Goal: Contribute content: Add original content to the website for others to see

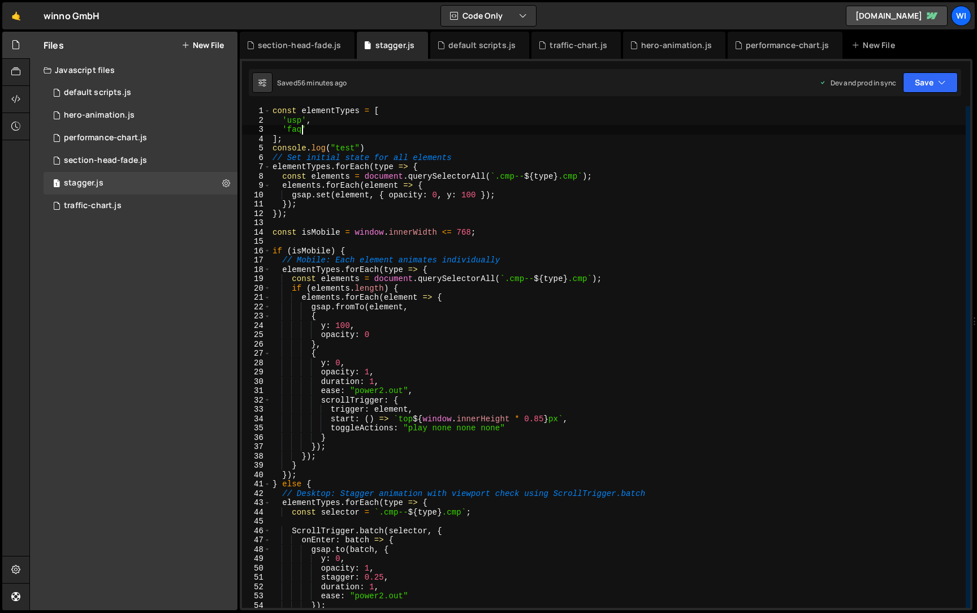
scroll to position [0, 2]
click at [199, 49] on button "New File" at bounding box center [202, 45] width 42 height 9
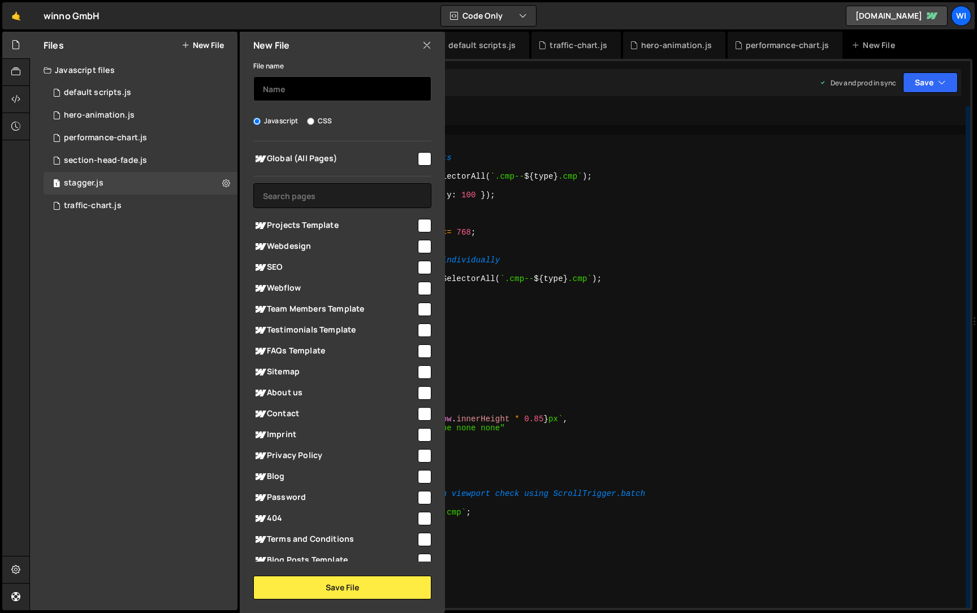
click at [341, 86] on input "text" at bounding box center [342, 88] width 178 height 25
type input "projects-counter"
click at [427, 159] on div "Global (All Pages) Projects Template" at bounding box center [342, 351] width 205 height 420
click at [418, 164] on input "checkbox" at bounding box center [425, 159] width 14 height 14
checkbox input "true"
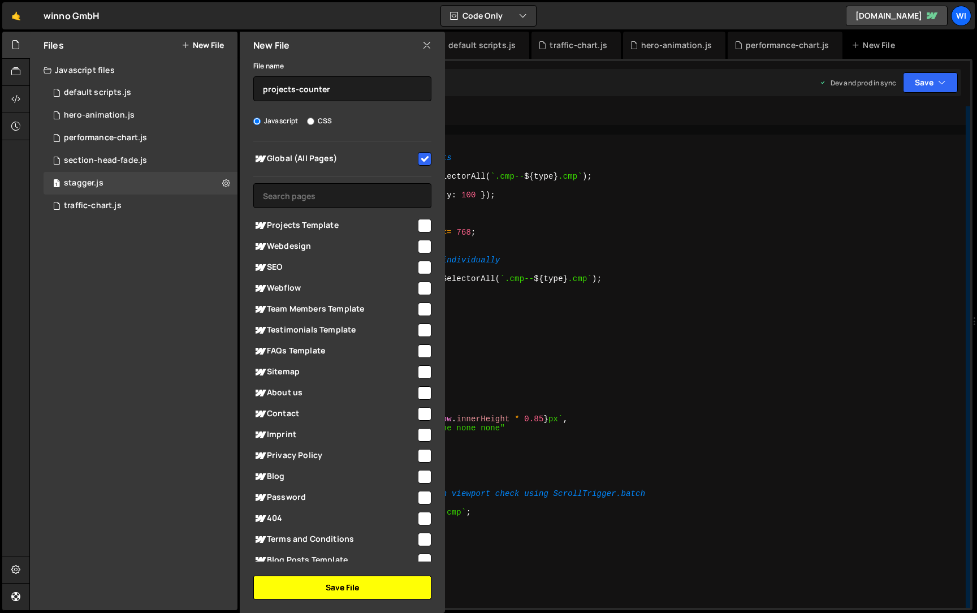
click at [347, 592] on button "Save File" at bounding box center [342, 587] width 178 height 24
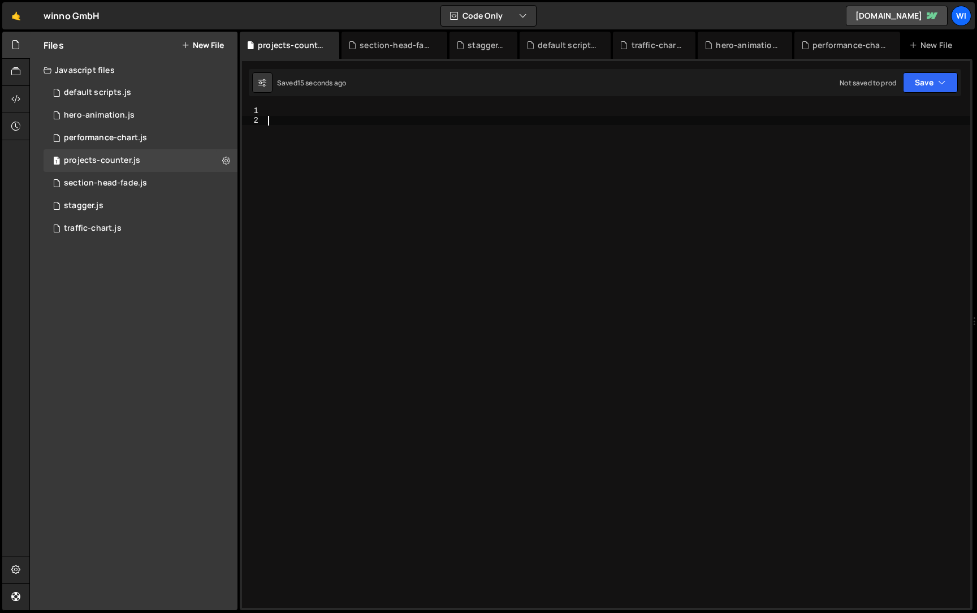
click at [417, 196] on div at bounding box center [618, 366] width 704 height 520
paste textarea "})();"
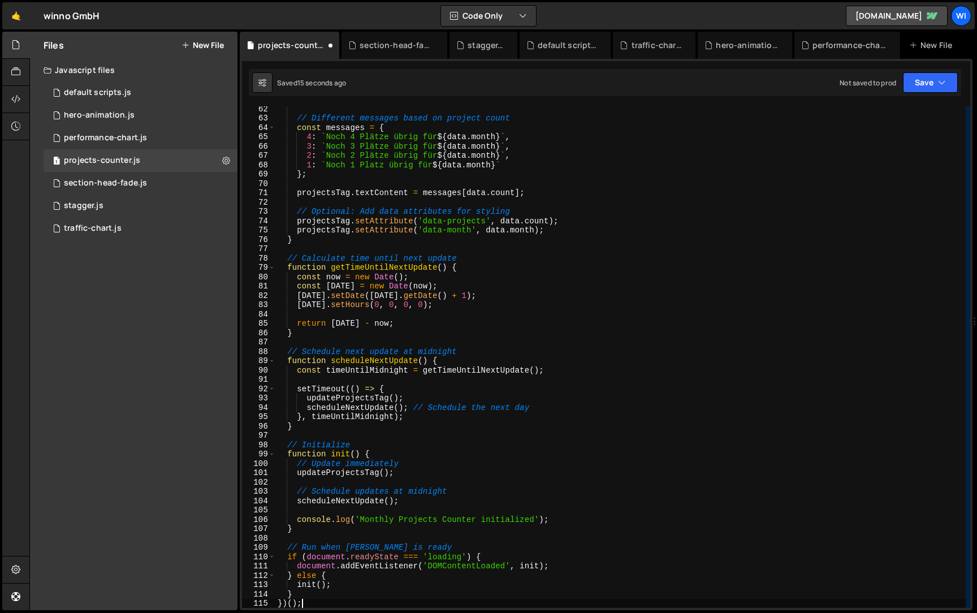
scroll to position [571, 0]
type textarea "} })();"
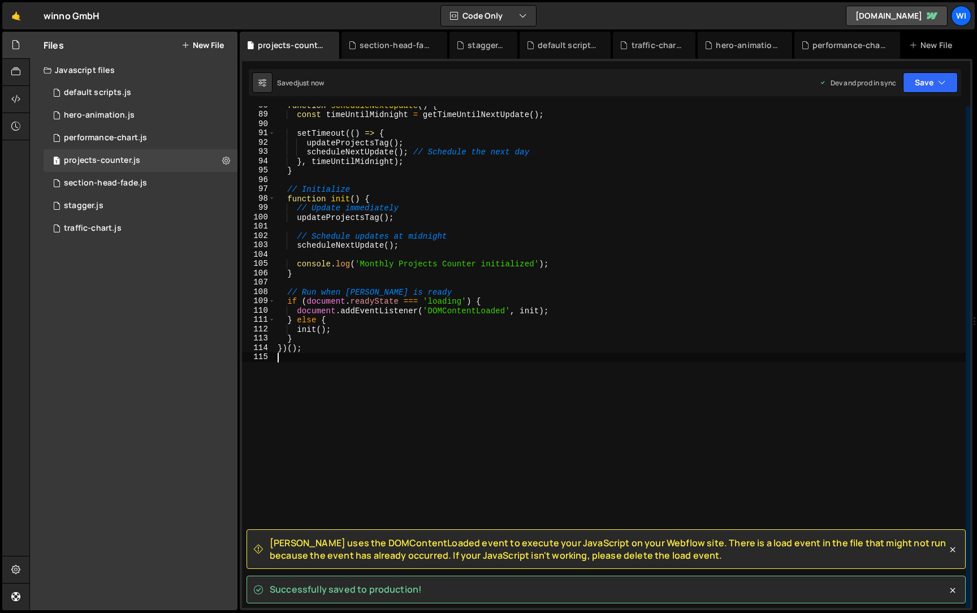
type textarea "})();"
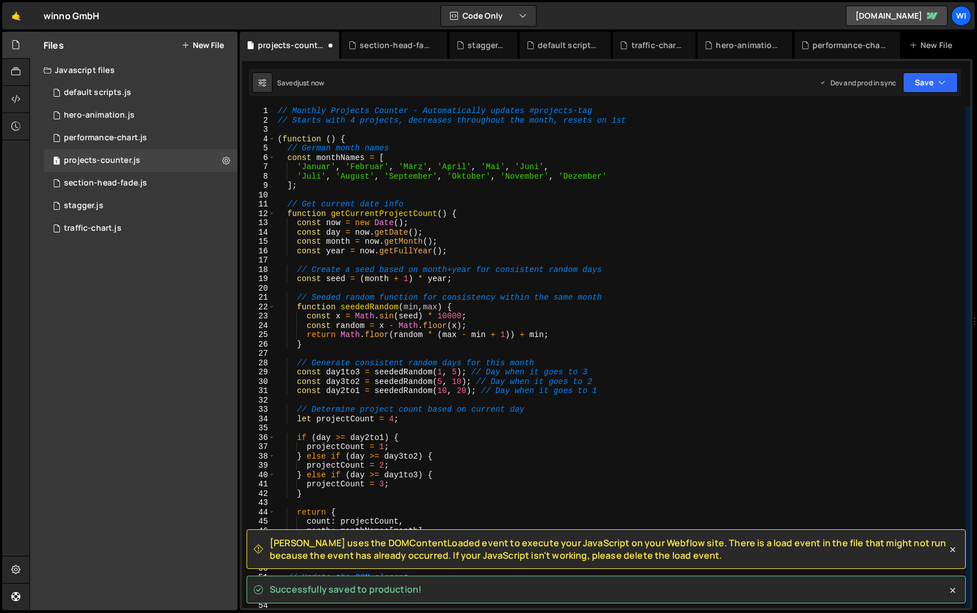
scroll to position [0, 0]
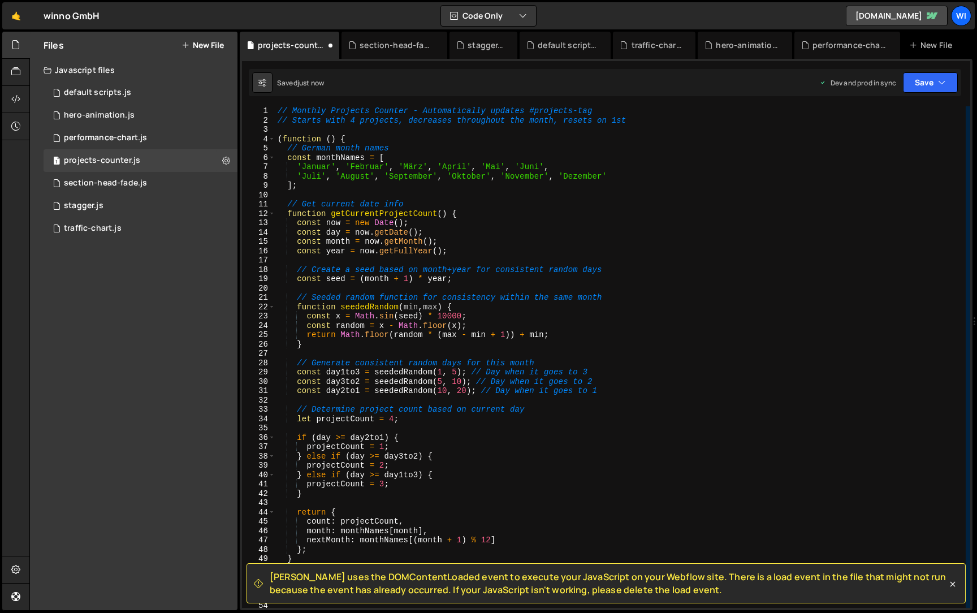
click at [369, 138] on div "// Monthly Projects Counter - Automatically updates #projects-tag // Starts wit…" at bounding box center [620, 366] width 690 height 520
type textarea "(function () {"
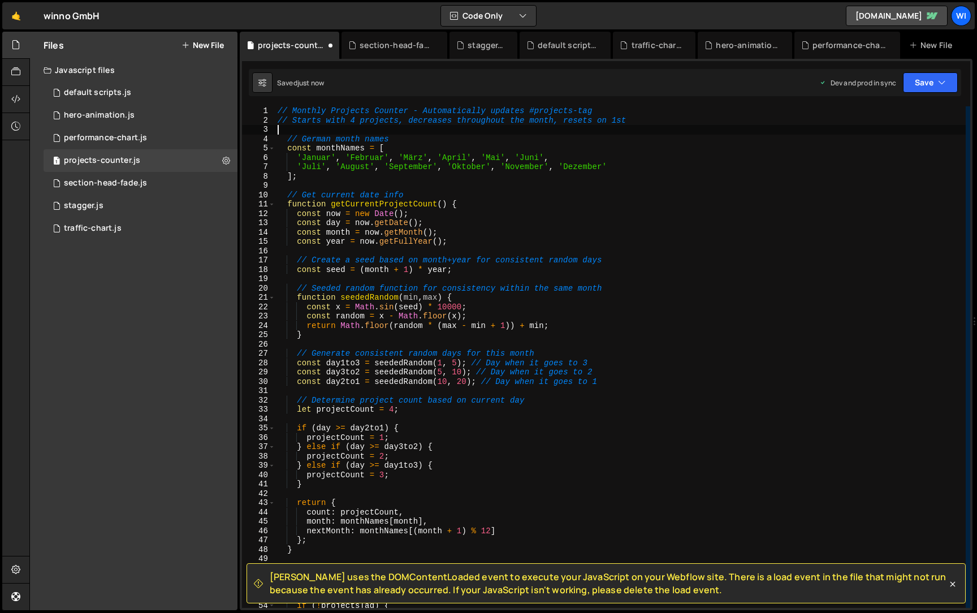
type textarea "// Starts with 4 projects, decreases throughout the month, resets on 1st"
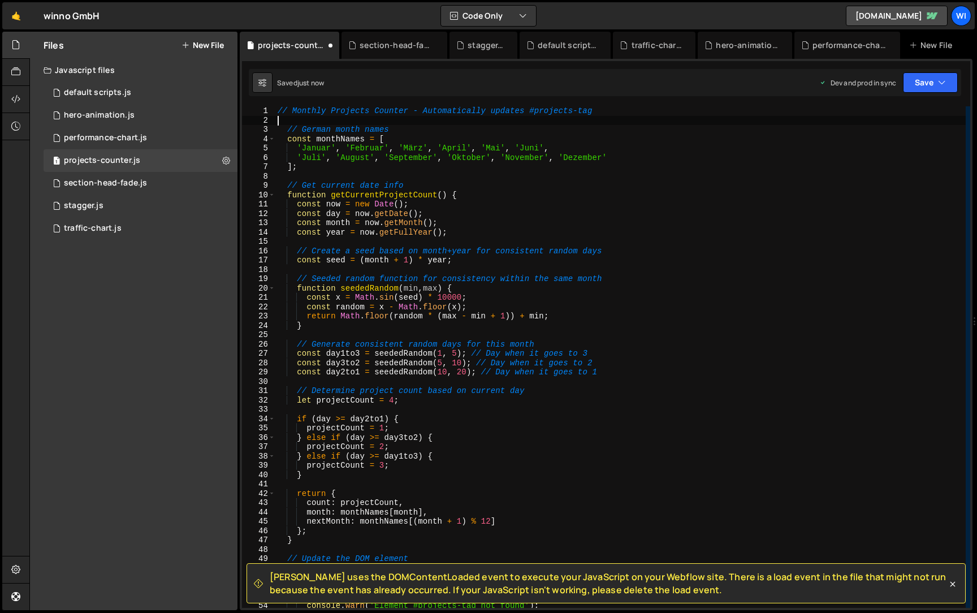
type textarea "// Monthly Projects Counter - Automatically updates #projects-tag"
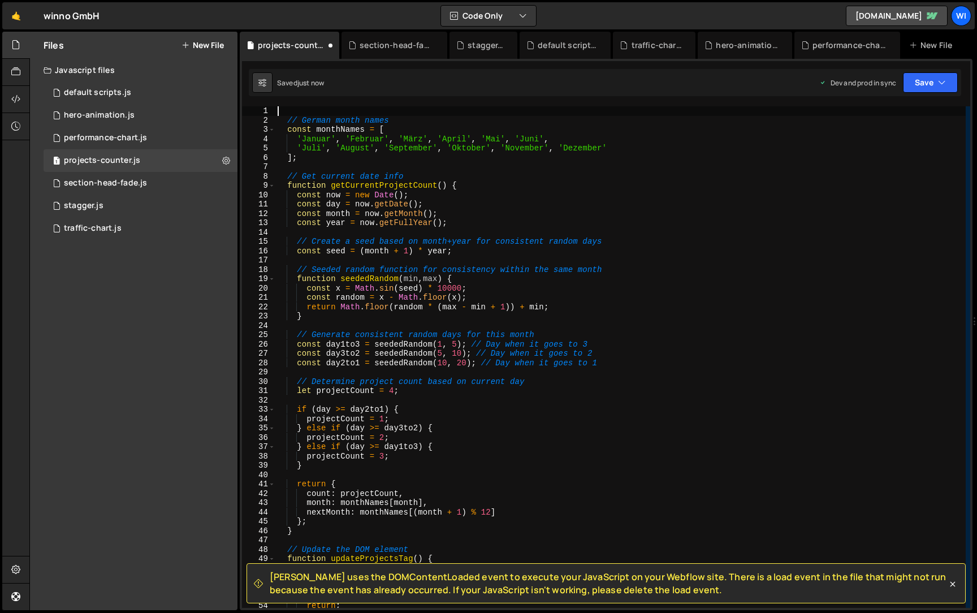
type textarea "// German month names"
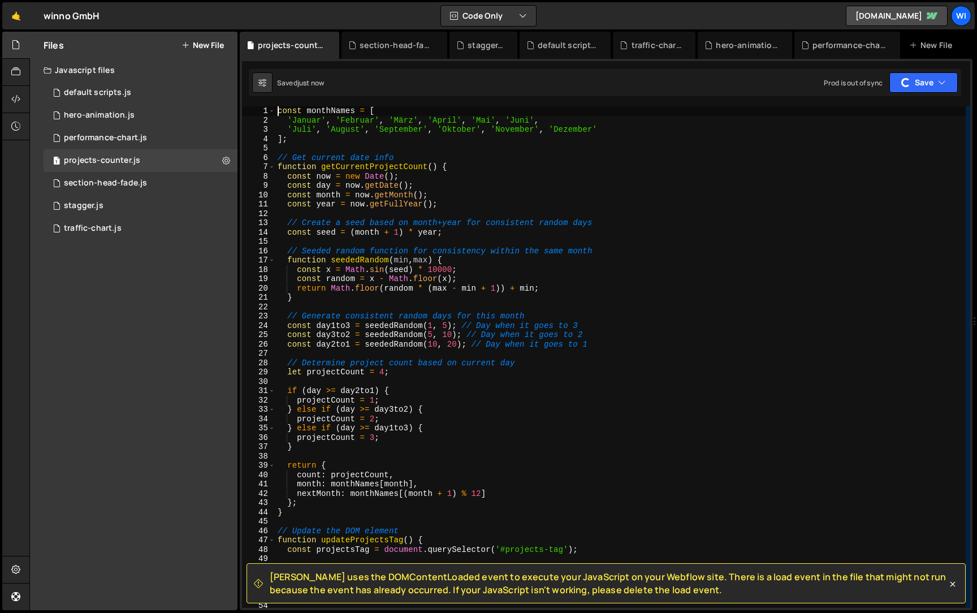
click at [401, 156] on div "const monthNames = [ 'Januar' , 'Februar' , 'März' , 'April' , 'Mai' , 'Juni' ,…" at bounding box center [620, 366] width 690 height 520
type textarea "// Get current date info"
type textarea "];"
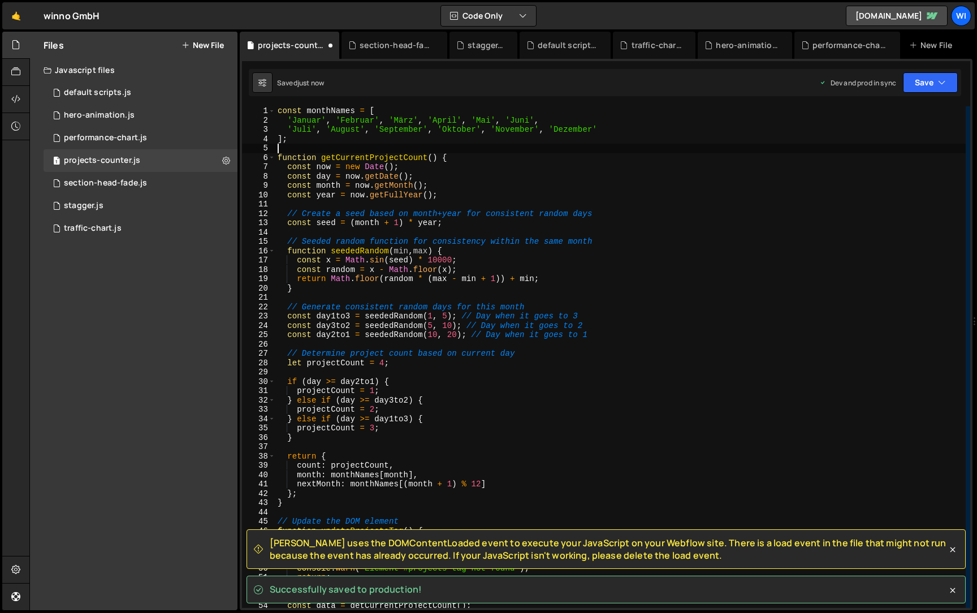
click at [601, 212] on div "const monthNames = [ 'Januar' , 'Februar' , 'März' , 'April' , 'Mai' , 'Juni' ,…" at bounding box center [620, 366] width 690 height 520
type textarea "// Create a seed based on month+year for consistent random days"
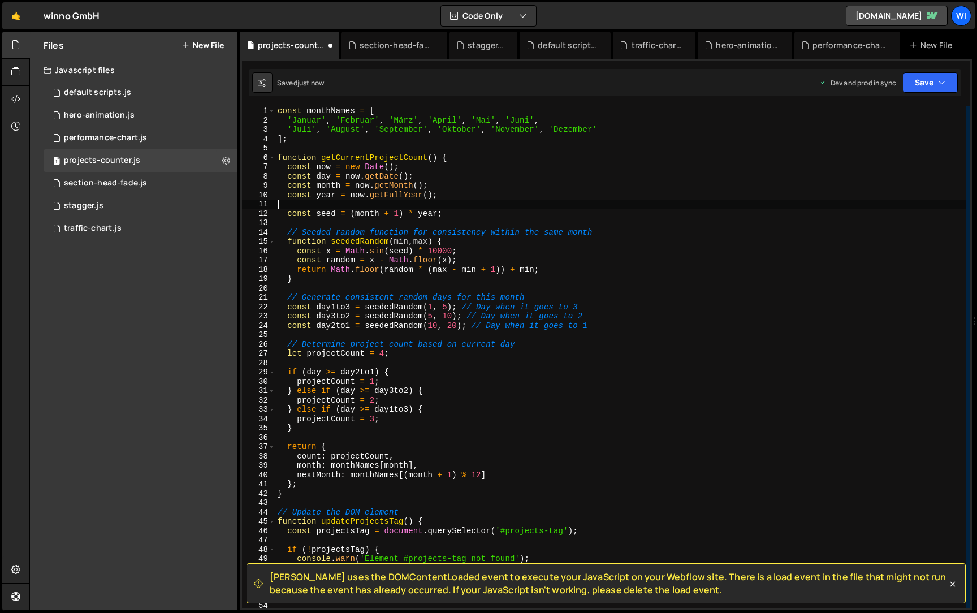
click at [617, 229] on div "const monthNames = [ 'Januar' , 'Februar' , 'März' , 'April' , 'Mai' , 'Juni' ,…" at bounding box center [620, 366] width 690 height 520
type textarea "// Seeded random function for consistency within the same month"
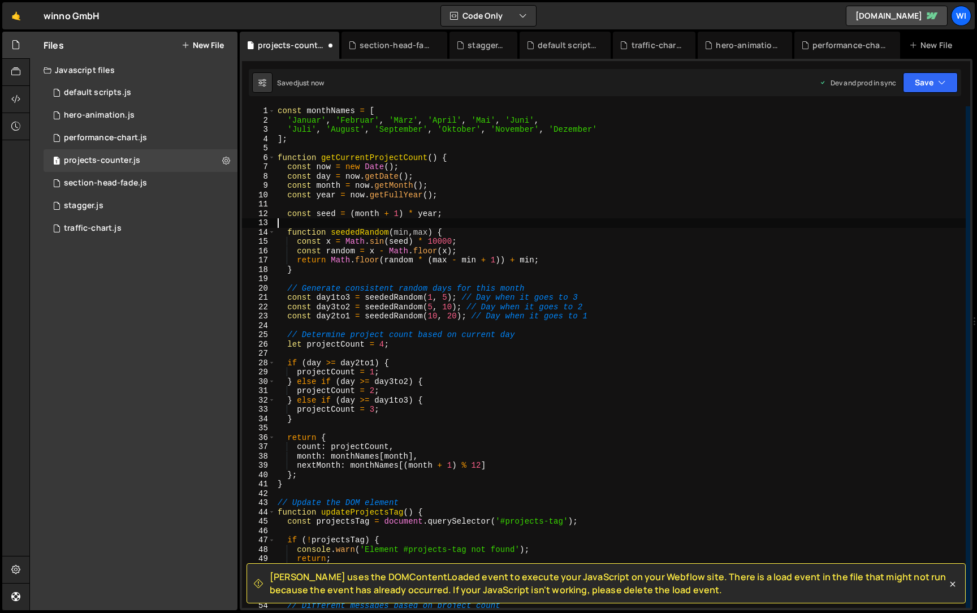
click at [619, 287] on div "const monthNames = [ 'Januar' , 'Februar' , 'März' , 'April' , 'Mai' , 'Juni' ,…" at bounding box center [620, 366] width 690 height 520
type textarea "// Generate consistent random days for this month"
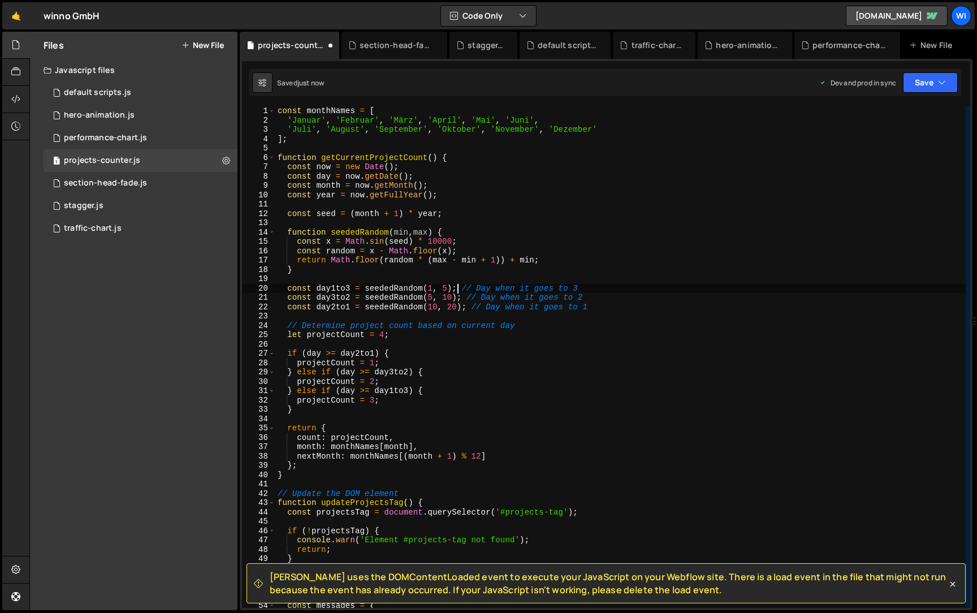
drag, startPoint x: 459, startPoint y: 289, endPoint x: 668, endPoint y: 291, distance: 208.6
click at [668, 291] on div "const monthNames = [ 'Januar' , 'Februar' , 'März' , 'April' , 'Mai' , 'Juni' ,…" at bounding box center [620, 366] width 690 height 520
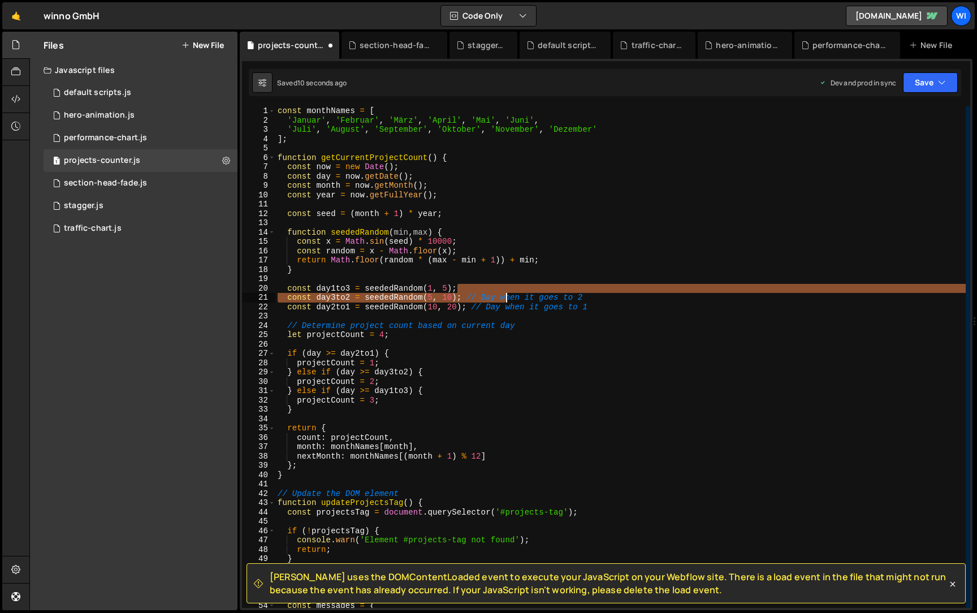
drag, startPoint x: 659, startPoint y: 292, endPoint x: 603, endPoint y: 295, distance: 56.1
click at [603, 295] on div "const monthNames = [ 'Januar' , 'Februar' , 'März' , 'April' , 'Mai' , 'Juni' ,…" at bounding box center [620, 366] width 690 height 520
click at [603, 295] on div "const monthNames = [ 'Januar' , 'Februar' , 'März' , 'April' , 'Mai' , 'Juni' ,…" at bounding box center [620, 356] width 690 height 501
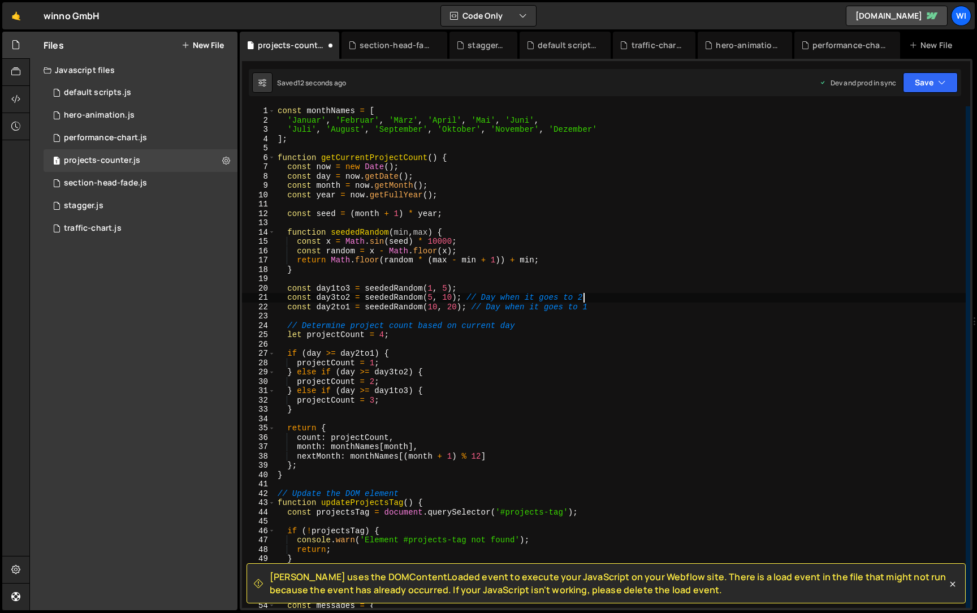
click at [464, 300] on div "const monthNames = [ 'Januar' , 'Februar' , 'März' , 'April' , 'Mai' , 'Juni' ,…" at bounding box center [620, 366] width 690 height 520
drag, startPoint x: 596, startPoint y: 304, endPoint x: 468, endPoint y: 309, distance: 127.9
click at [468, 309] on div "const monthNames = [ 'Januar' , 'Februar' , 'März' , 'April' , 'Mai' , 'Juni' ,…" at bounding box center [620, 366] width 690 height 520
type textarea "const day2to1 = seededRandom(10, 20);"
click at [548, 319] on div "const monthNames = [ 'Januar' , 'Februar' , 'März' , 'April' , 'Mai' , 'Juni' ,…" at bounding box center [620, 366] width 690 height 520
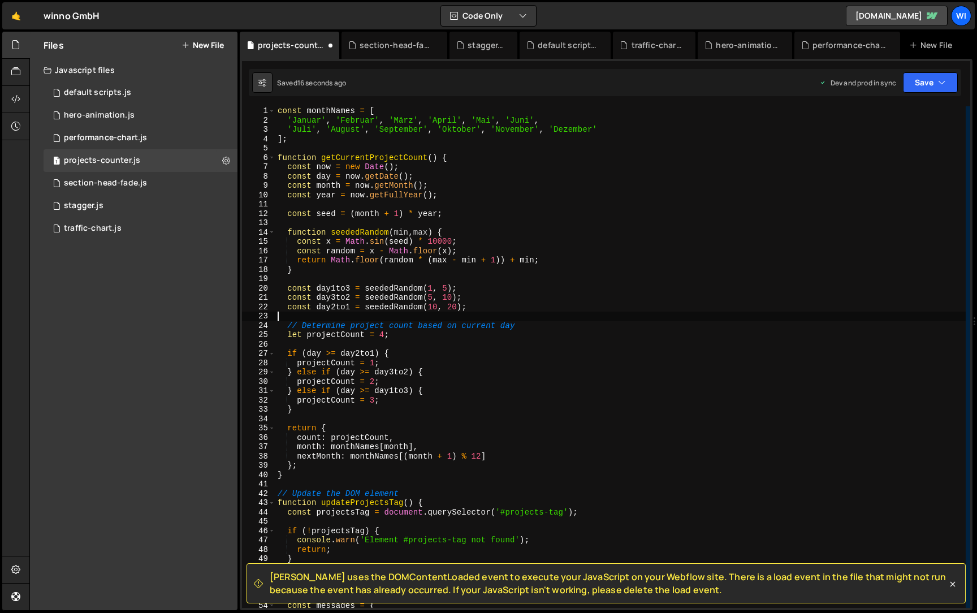
click at [548, 324] on div "const monthNames = [ 'Januar' , 'Februar' , 'März' , 'April' , 'Mai' , 'Juni' ,…" at bounding box center [620, 366] width 690 height 520
type textarea "// Determine project count based on current day"
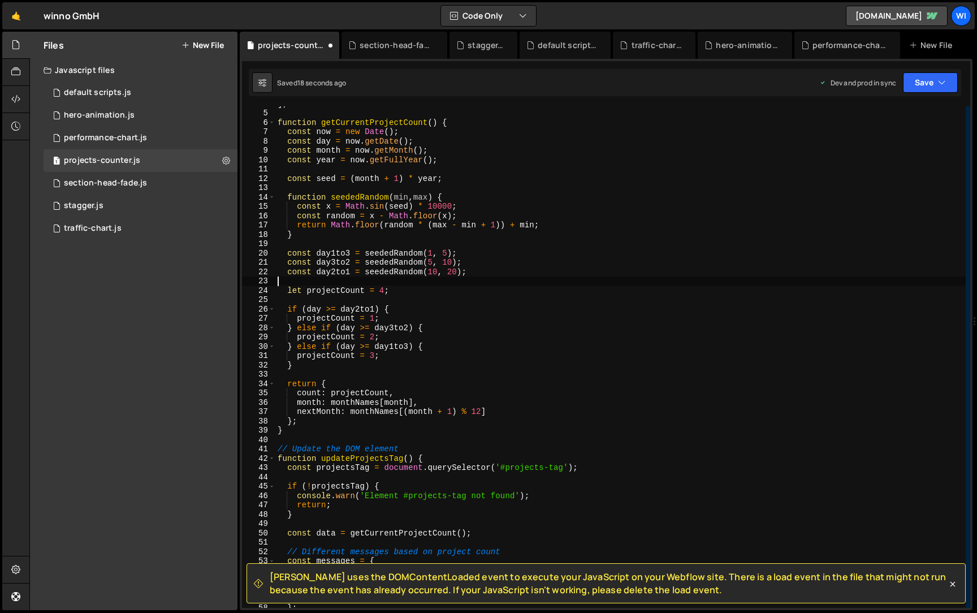
scroll to position [62, 0]
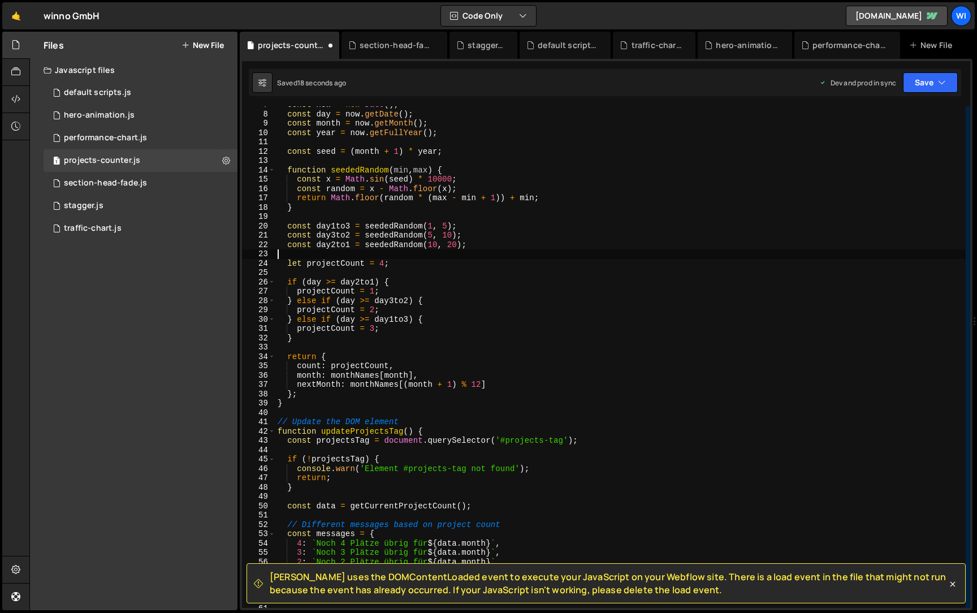
click at [435, 425] on div "const now = new Date ( ) ; const day = now . getDate ( ) ; const month = now . …" at bounding box center [620, 360] width 690 height 520
type textarea "// Update the DOM element"
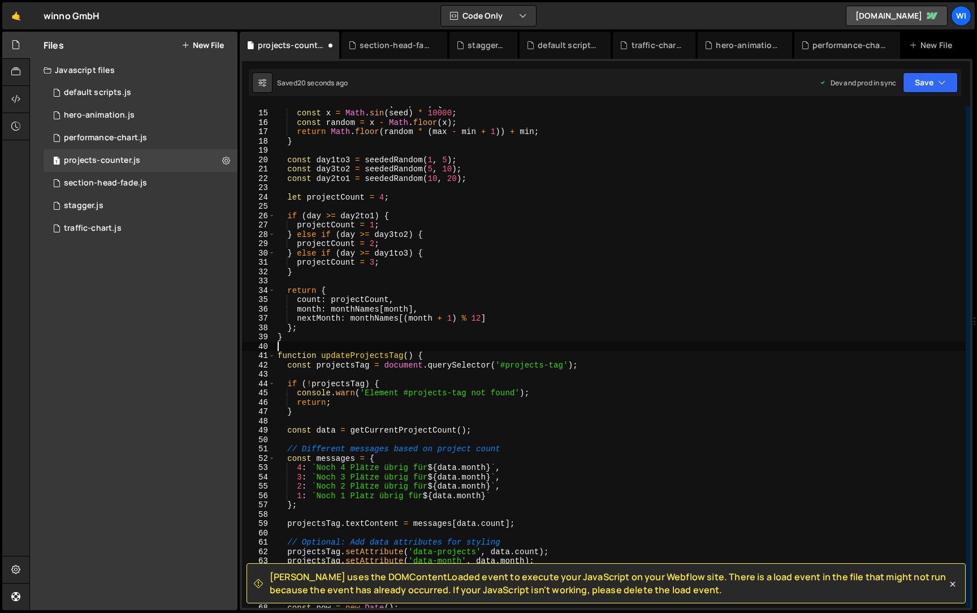
scroll to position [154, 0]
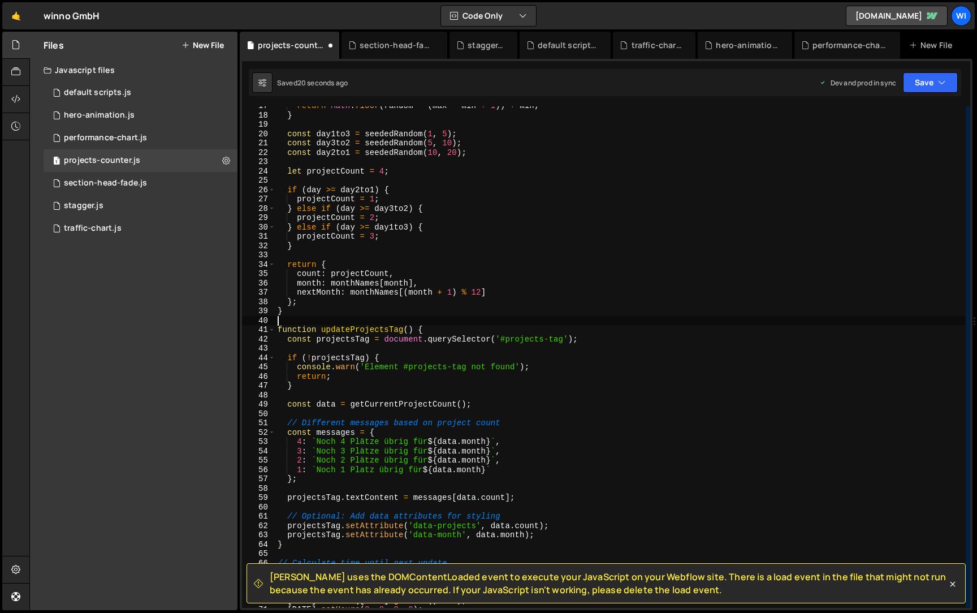
click at [517, 423] on div "return Math . floor ( random * ( max - min + 1 )) + min ; } const day1to3 = see…" at bounding box center [620, 361] width 690 height 520
type textarea "// Different messages based on project count"
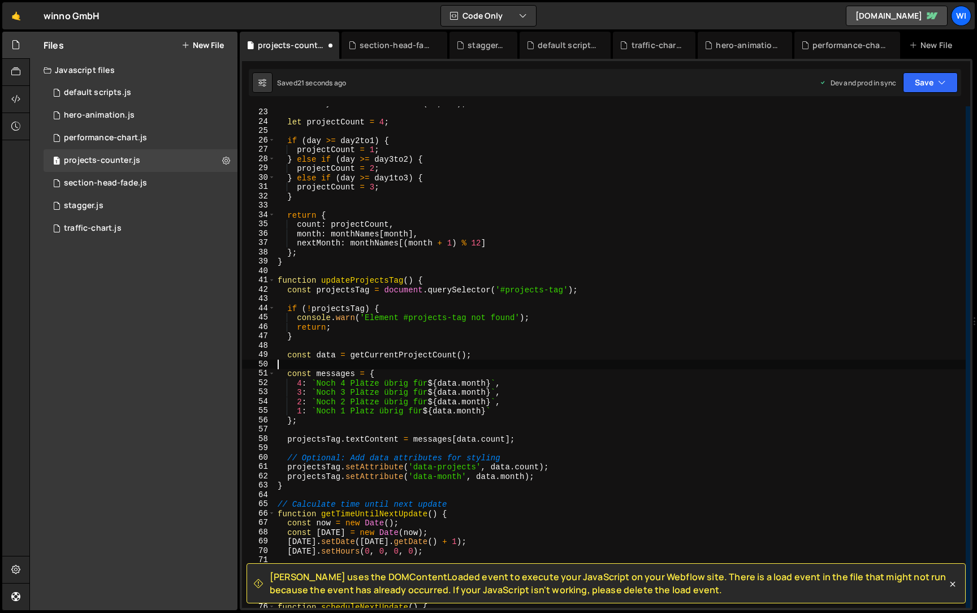
scroll to position [244, 0]
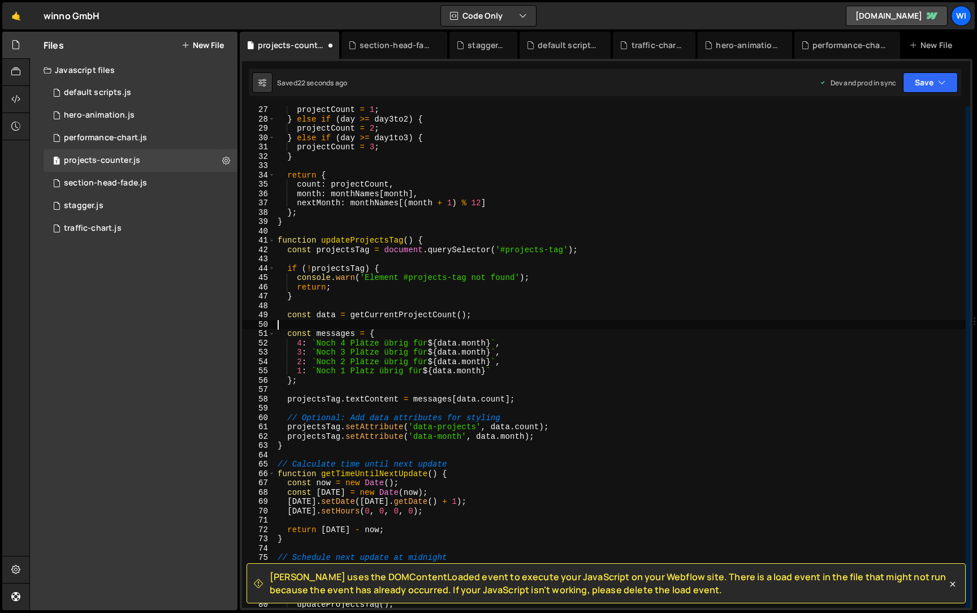
click at [525, 403] on div "projectCount = 1 ; } else if ( day >= day3to2 ) { projectCount = 2 ; } else if …" at bounding box center [620, 365] width 690 height 520
click at [519, 419] on div "projectCount = 1 ; } else if ( day >= day3to2 ) { projectCount = 2 ; } else if …" at bounding box center [620, 365] width 690 height 520
type textarea "// Optional: Add data attributes for styling"
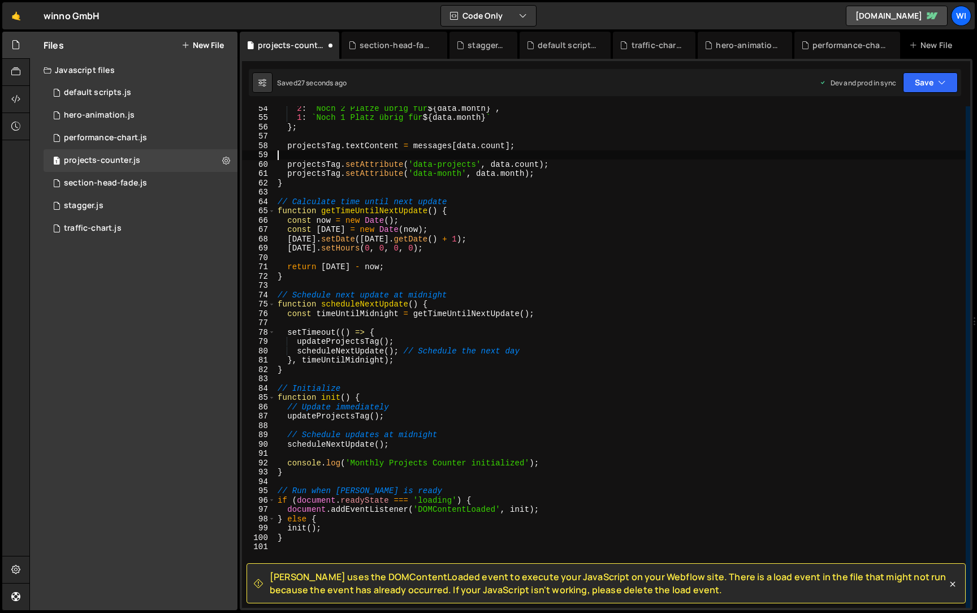
scroll to position [497, 0]
click at [461, 200] on div "2 : ` Noch 2 Plätze übrig für ${ data . month } ` , 1 : ` Noch 1 Platz übrig fü…" at bounding box center [620, 363] width 690 height 520
type textarea "// Calculate time until next update"
type textarea "}"
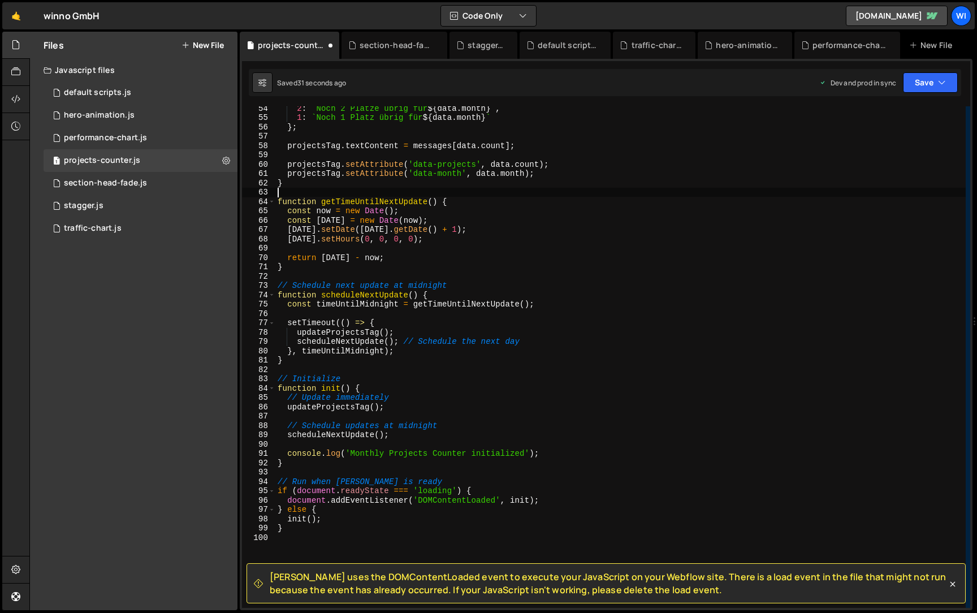
click at [454, 287] on div "2 : ` Noch 2 Plätze übrig für ${ data . month } ` , 1 : ` Noch 1 Platz übrig fü…" at bounding box center [620, 363] width 690 height 520
type textarea "// Schedule next update at midnight"
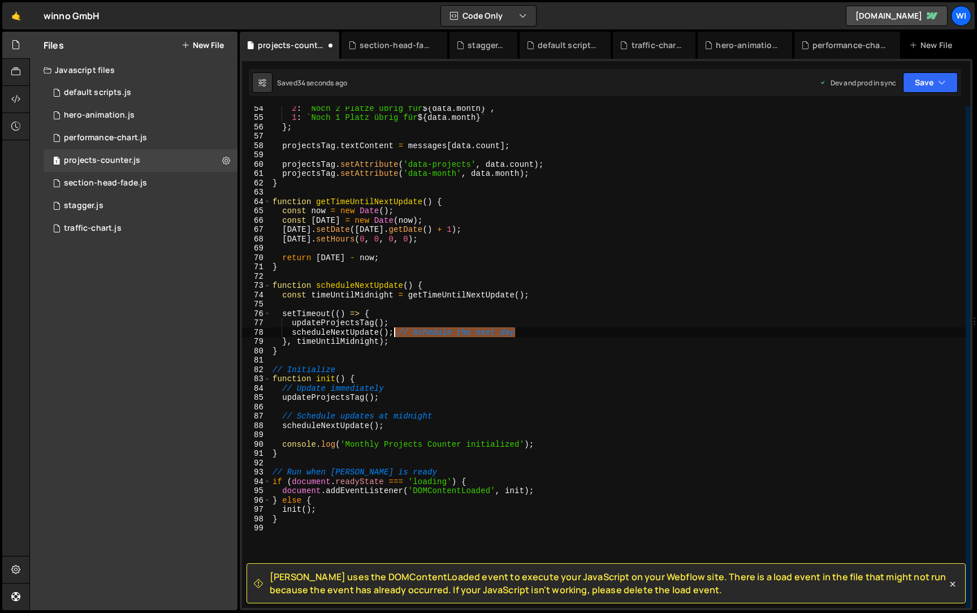
drag, startPoint x: 517, startPoint y: 334, endPoint x: 395, endPoint y: 335, distance: 122.7
click at [395, 335] on div "2 : ` Noch 2 Plätze übrig für ${ data . month } ` , 1 : ` Noch 1 Platz übrig fü…" at bounding box center [617, 363] width 695 height 520
click at [383, 376] on div "2 : ` Noch 2 Plätze übrig für ${ data . month } ` , 1 : ` Noch 1 Platz übrig fü…" at bounding box center [617, 363] width 695 height 520
click at [384, 373] on div "2 : ` Noch 2 Plätze übrig für ${ data . month } ` , 1 : ` Noch 1 Platz übrig fü…" at bounding box center [617, 363] width 695 height 520
type textarea "// Initialize"
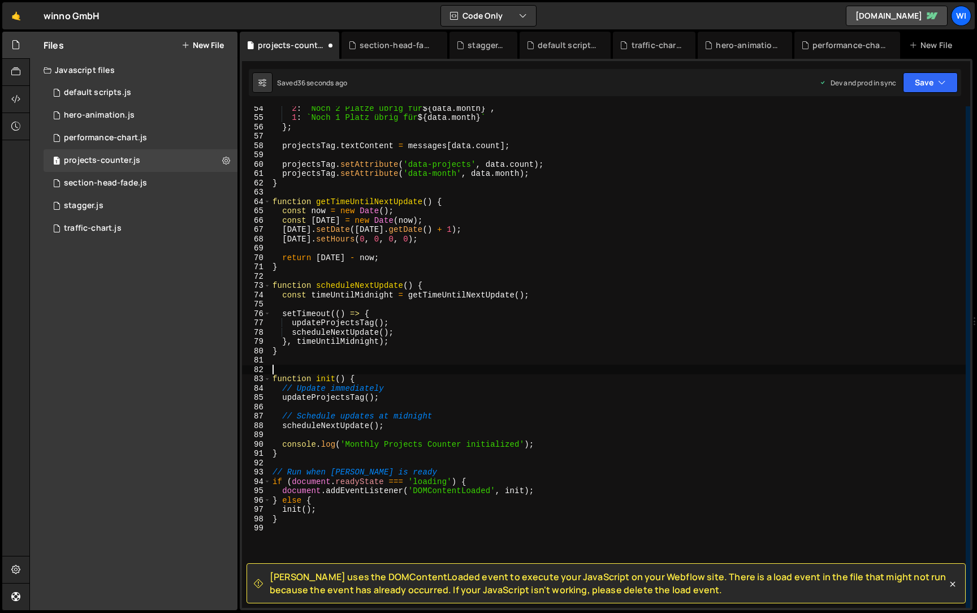
type textarea "}"
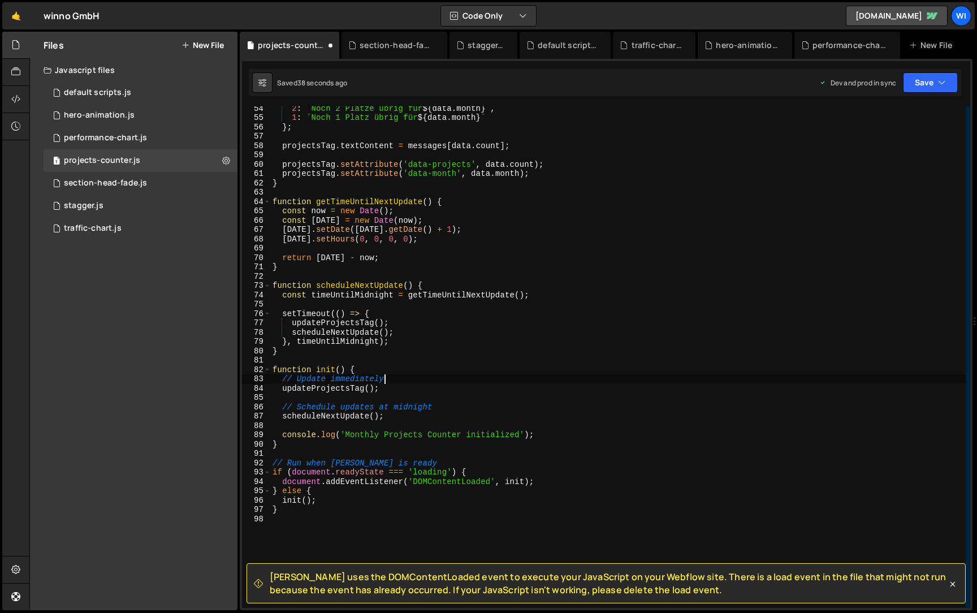
click at [427, 381] on div "2 : ` Noch 2 Plätze übrig für ${ data . month } ` , 1 : ` Noch 1 Platz übrig fü…" at bounding box center [617, 363] width 695 height 520
type textarea "// Update immediately"
type textarea "function init() {"
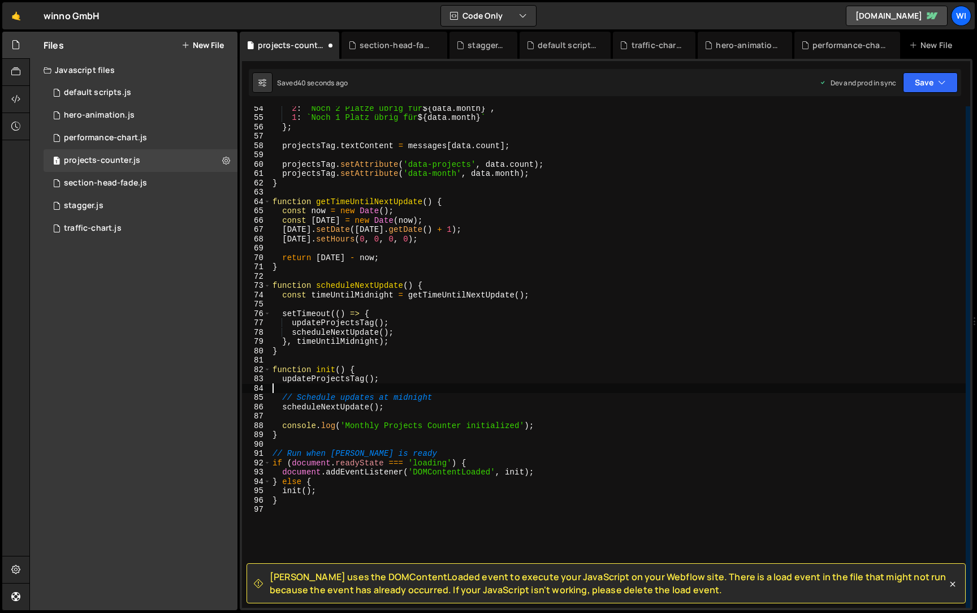
click at [440, 392] on div "2 : ` Noch 2 Plätze übrig für ${ data . month } ` , 1 : ` Noch 1 Platz übrig fü…" at bounding box center [617, 363] width 695 height 520
click at [444, 405] on div "2 : ` Noch 2 Plätze übrig für ${ data . month } ` , 1 : ` Noch 1 Platz übrig fü…" at bounding box center [617, 363] width 695 height 520
click at [447, 398] on div "2 : ` Noch 2 Plätze übrig für ${ data . month } ` , 1 : ` Noch 1 Platz übrig fü…" at bounding box center [617, 363] width 695 height 520
type textarea "// Schedule updates at midnight"
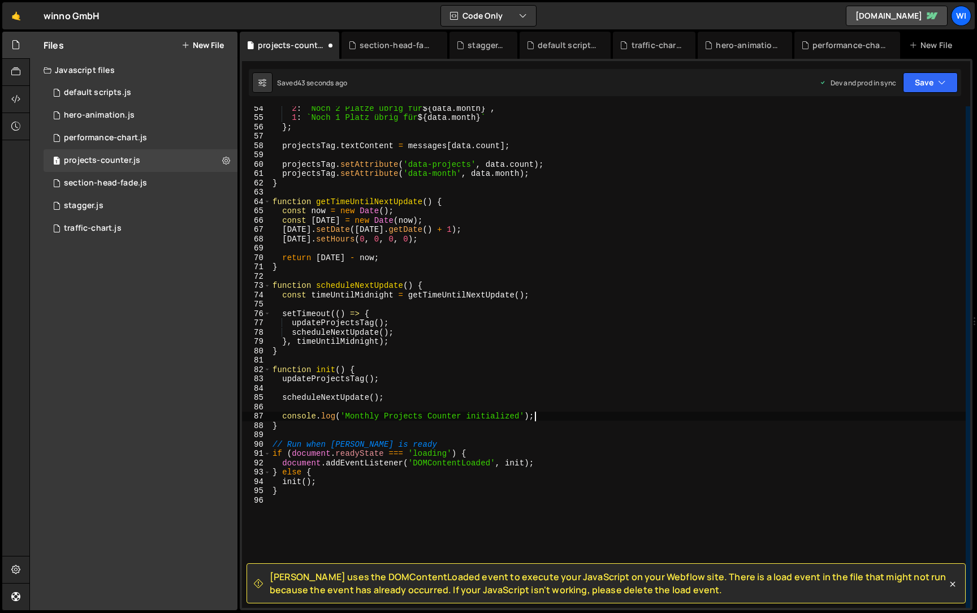
click at [596, 413] on div "2 : ` Noch 2 Plätze übrig für ${ data . month } ` , 1 : ` Noch 1 Platz übrig fü…" at bounding box center [617, 363] width 695 height 520
type textarea "console.log('Monthly Projects Counter initialized');"
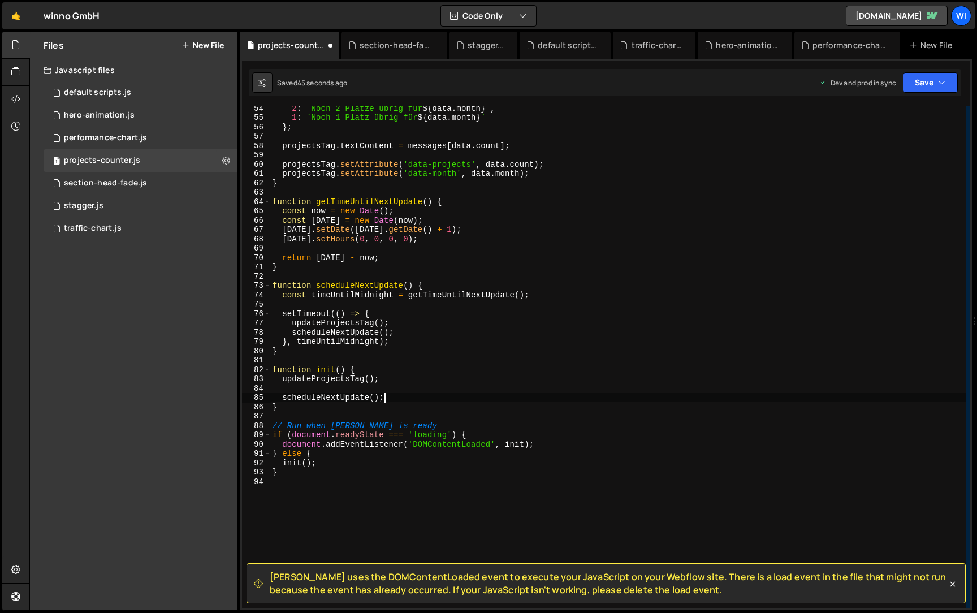
click at [552, 431] on div "2 : ` Noch 2 Plätze übrig für ${ data . month } ` , 1 : ` Noch 1 Platz übrig fü…" at bounding box center [617, 363] width 695 height 520
type textarea "if (document.readyState === 'loading') {"
click at [429, 420] on div "2 : ` Noch 2 Plätze übrig für ${ data . month } ` , 1 : ` Noch 1 Platz übrig fü…" at bounding box center [617, 363] width 695 height 520
click at [426, 426] on div "2 : ` Noch 2 Plätze übrig für ${ data . month } ` , 1 : ` Noch 1 Platz übrig fü…" at bounding box center [617, 363] width 695 height 520
type textarea "// Run when [PERSON_NAME] is ready"
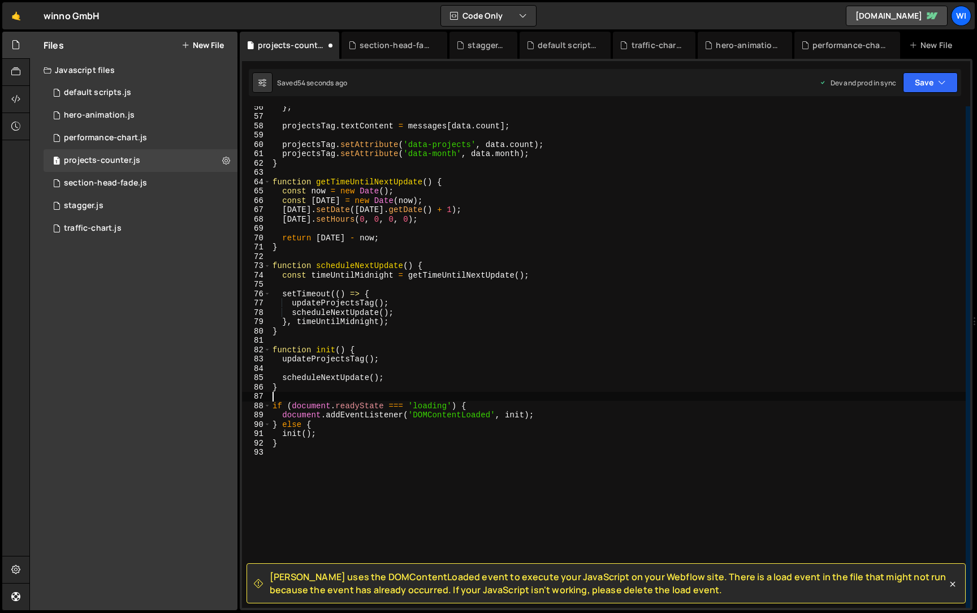
scroll to position [529, 0]
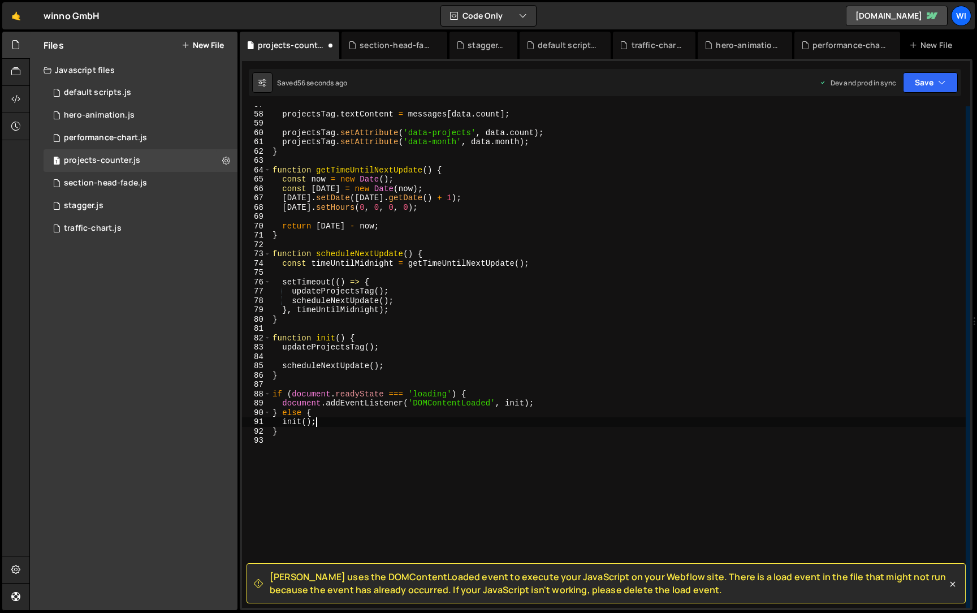
click at [345, 422] on div "projectsTag . textContent = messages [ data . count ] ; projectsTag . setAttrib…" at bounding box center [617, 360] width 695 height 520
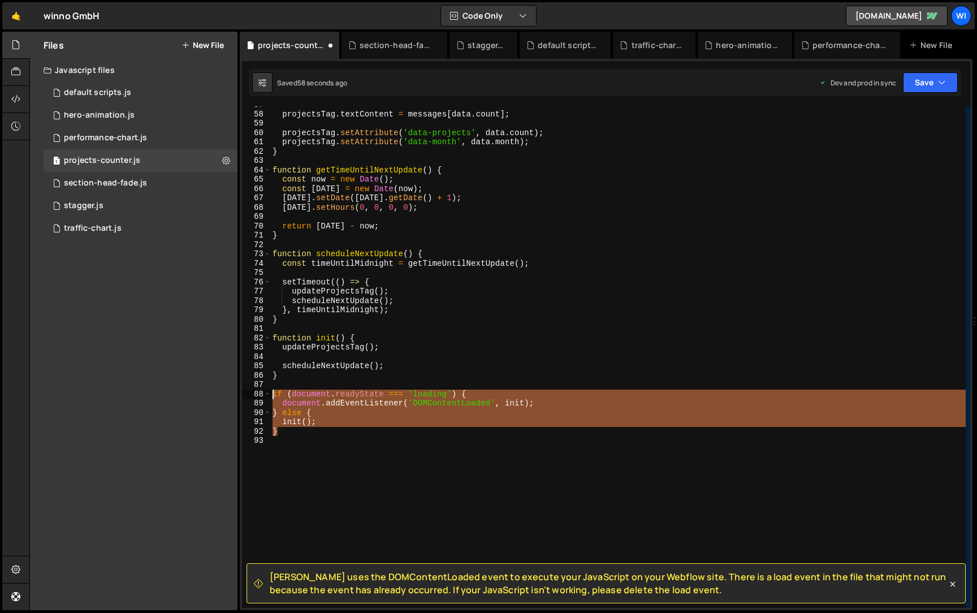
drag, startPoint x: 314, startPoint y: 435, endPoint x: 248, endPoint y: 396, distance: 76.6
click at [248, 395] on div "init(); 57 58 59 60 61 62 63 64 65 66 67 68 69 70 71 72 73 74 75 76 77 78 79 80…" at bounding box center [606, 356] width 728 height 501
type textarea "if (document.readyState === 'loading') { document.addEventListener('DOMContentL…"
click at [551, 592] on span "[PERSON_NAME] uses the DOMContentLoaded event to execute your JavaScript on you…" at bounding box center [608, 582] width 677 height 25
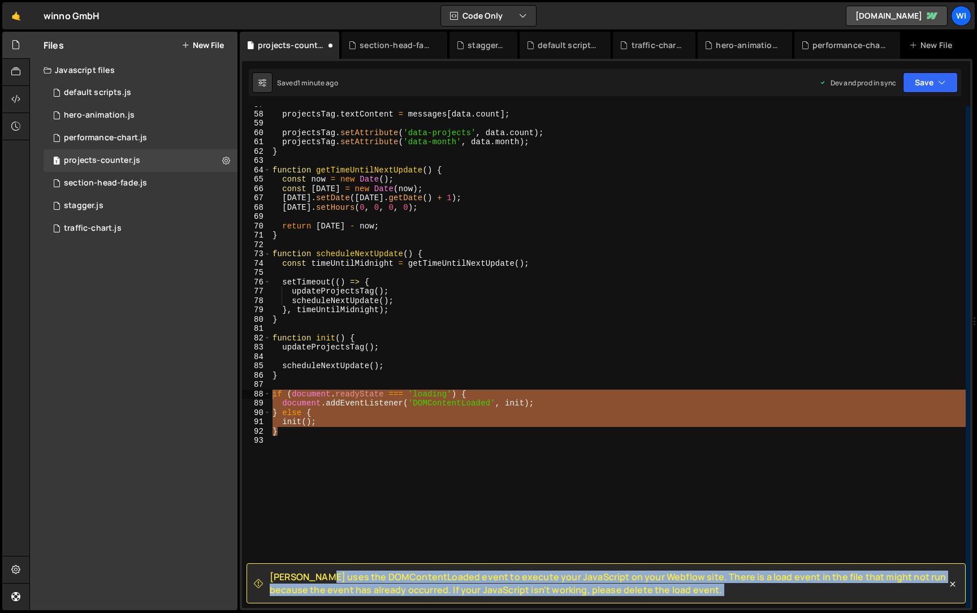
click at [551, 592] on span "[PERSON_NAME] uses the DOMContentLoaded event to execute your JavaScript on you…" at bounding box center [608, 582] width 677 height 25
copy div "Loremi dolo sit AMETconsecTetura elits do eiusmod temp InciDidunt ut labo Etdol…"
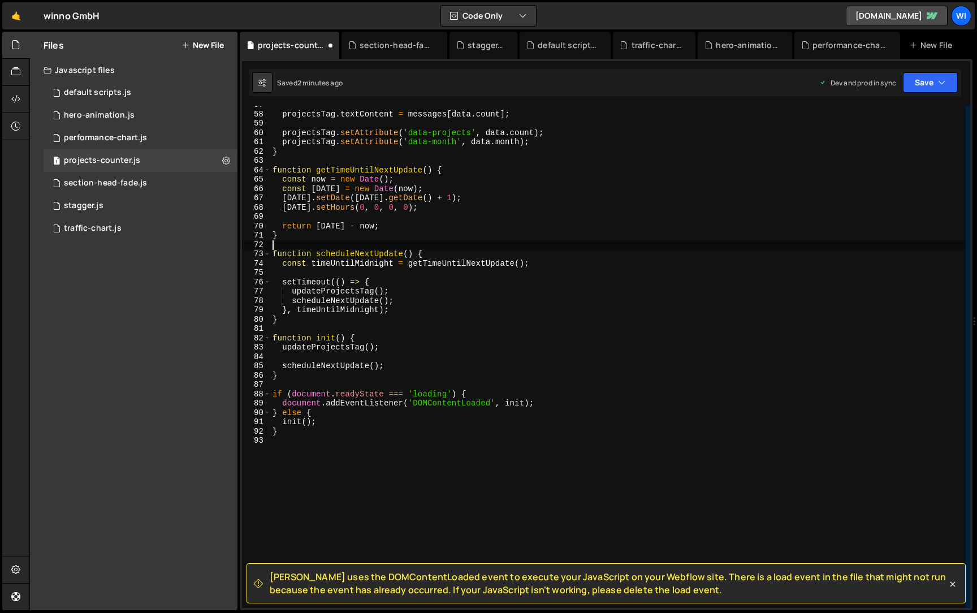
click at [499, 247] on div "projectsTag . textContent = messages [ data . count ] ; projectsTag . setAttrib…" at bounding box center [617, 360] width 695 height 520
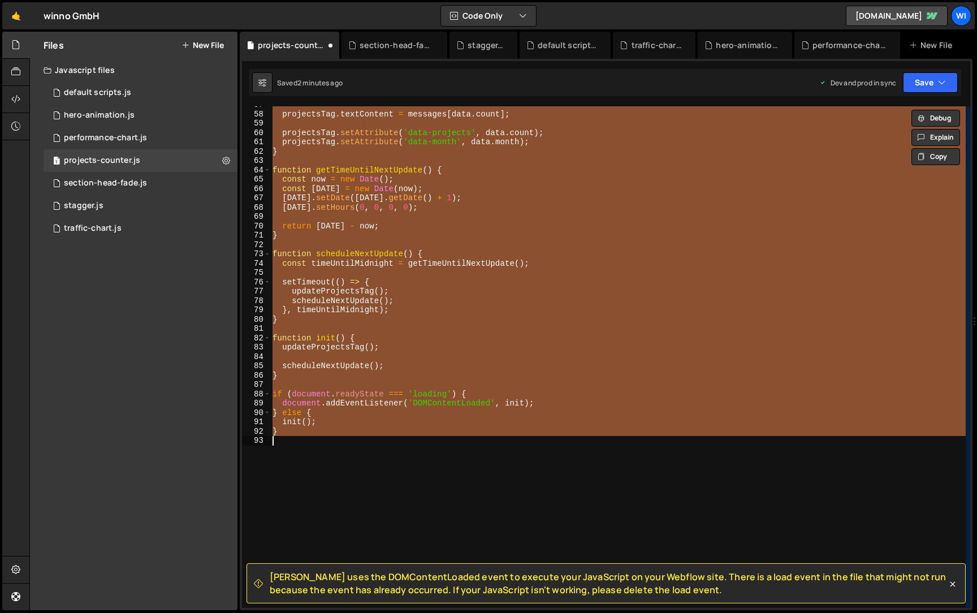
paste textarea ")();"
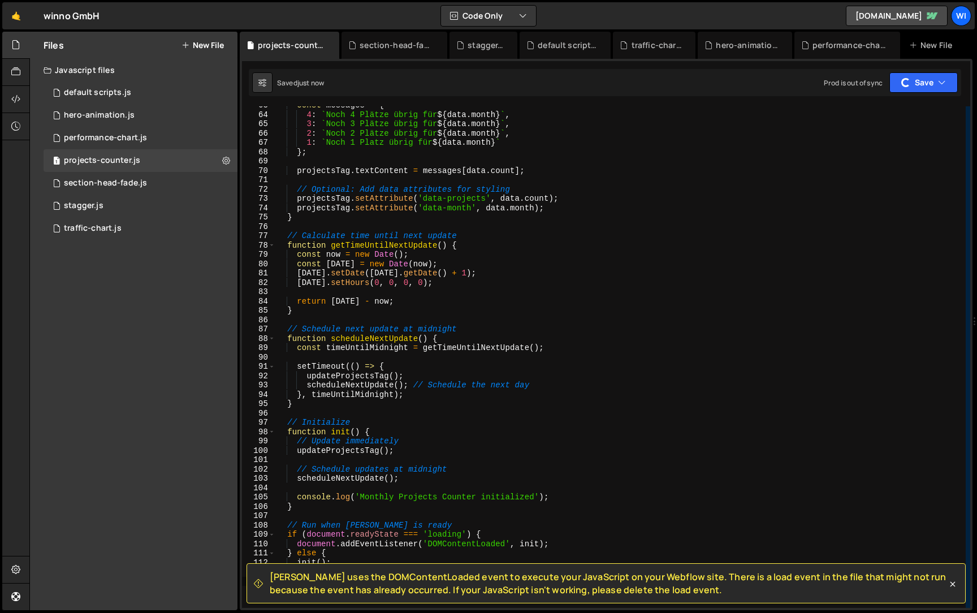
scroll to position [817, 0]
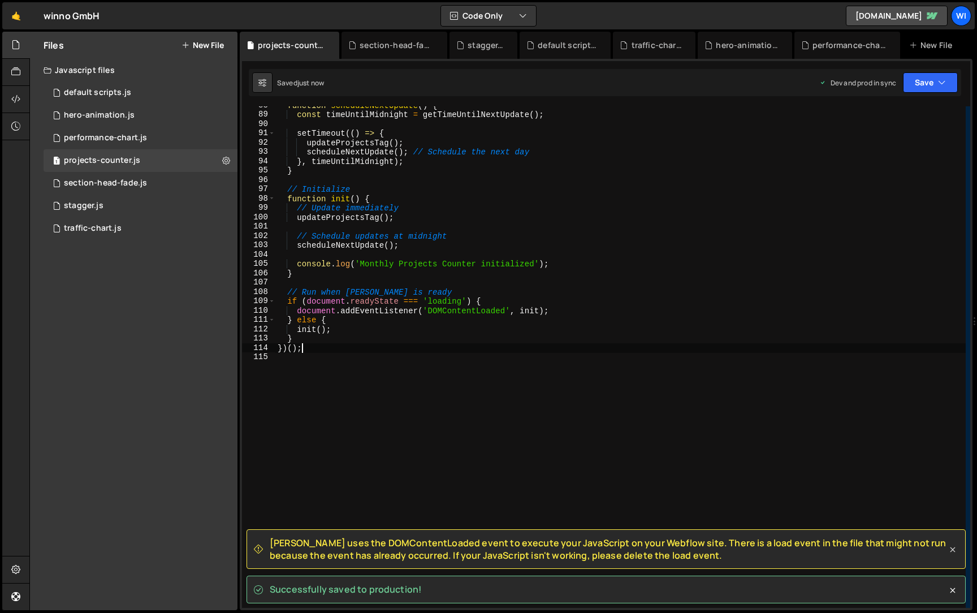
click at [955, 545] on icon at bounding box center [952, 549] width 11 height 11
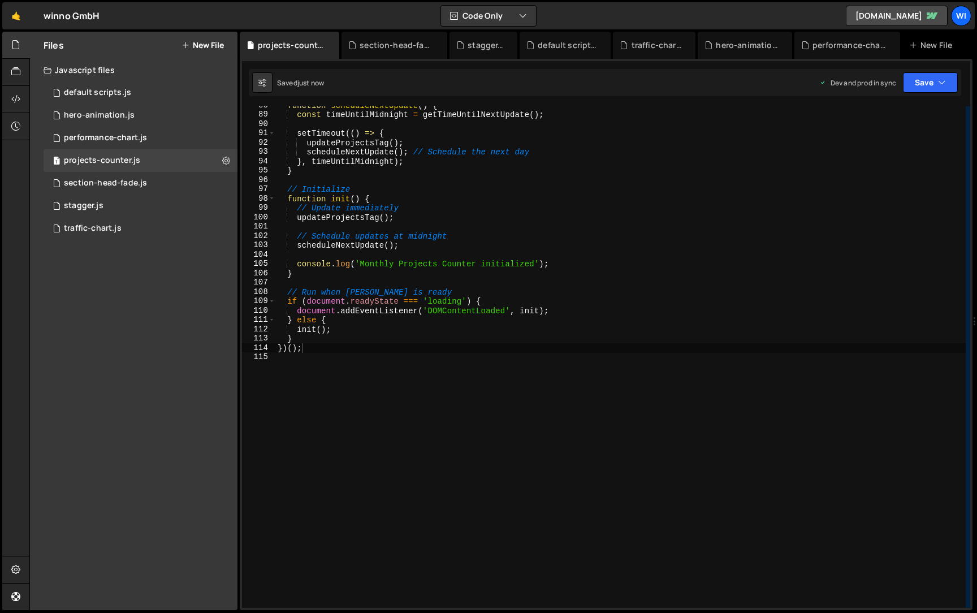
click at [629, 239] on div "function scheduleNextUpdate ( ) { const timeUntilMidnight = getTimeUntilNextUpd…" at bounding box center [620, 361] width 690 height 520
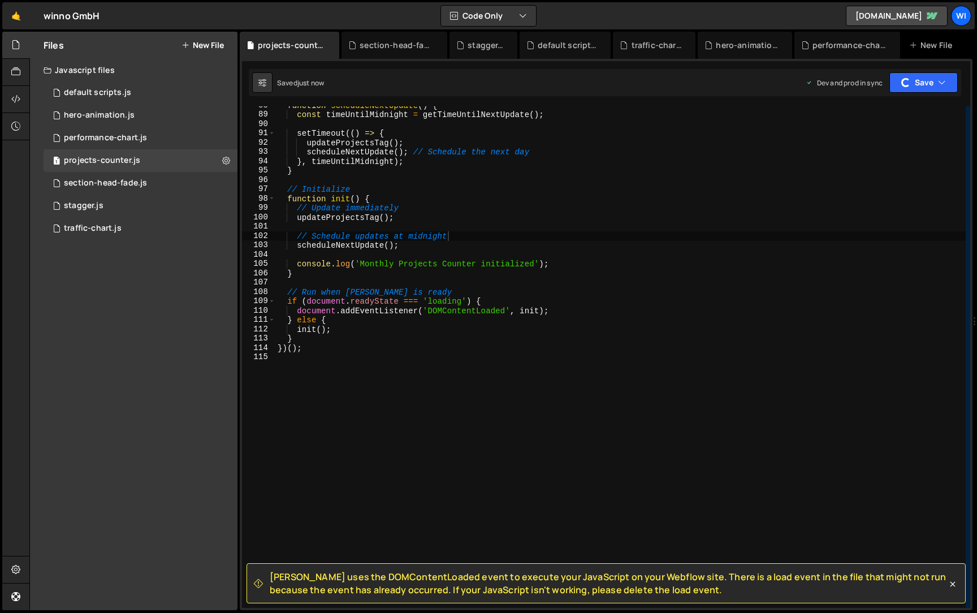
click at [438, 590] on span "[PERSON_NAME] uses the DOMContentLoaded event to execute your JavaScript on you…" at bounding box center [608, 582] width 677 height 25
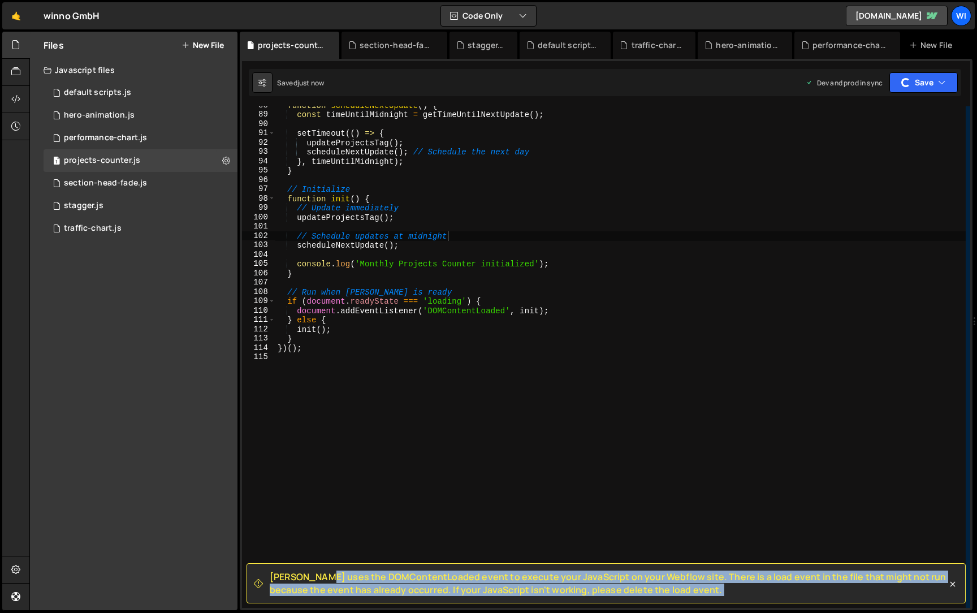
click at [438, 590] on span "[PERSON_NAME] uses the DOMContentLoaded event to execute your JavaScript on you…" at bounding box center [608, 582] width 677 height 25
copy div "Loremi dolo sit AMETconsecTetura elits do eiusmod temp InciDidunt ut labo Etdol…"
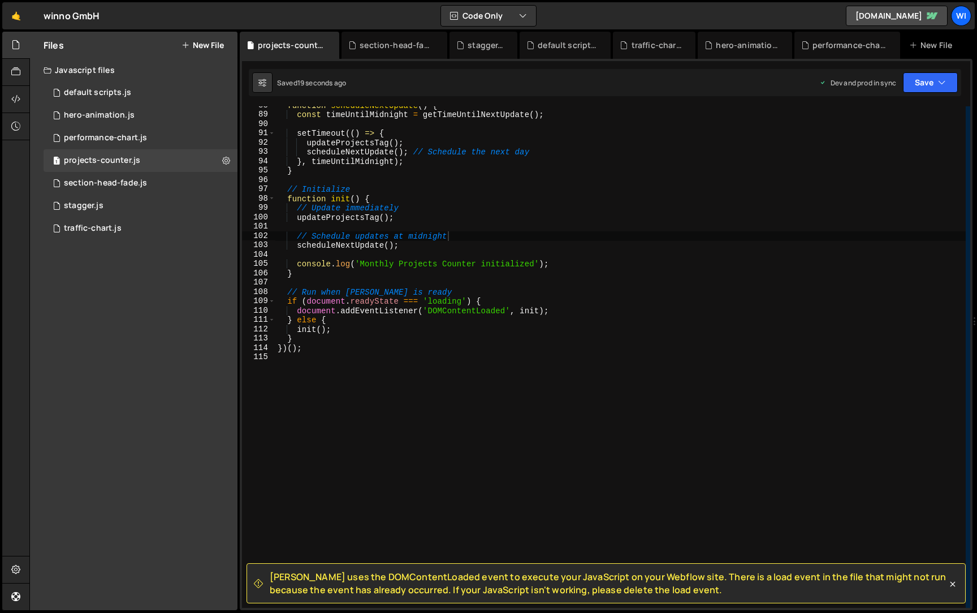
click at [513, 308] on div "function scheduleNextUpdate ( ) { const timeUntilMidnight = getTimeUntilNextUpd…" at bounding box center [620, 361] width 690 height 520
paste textarea
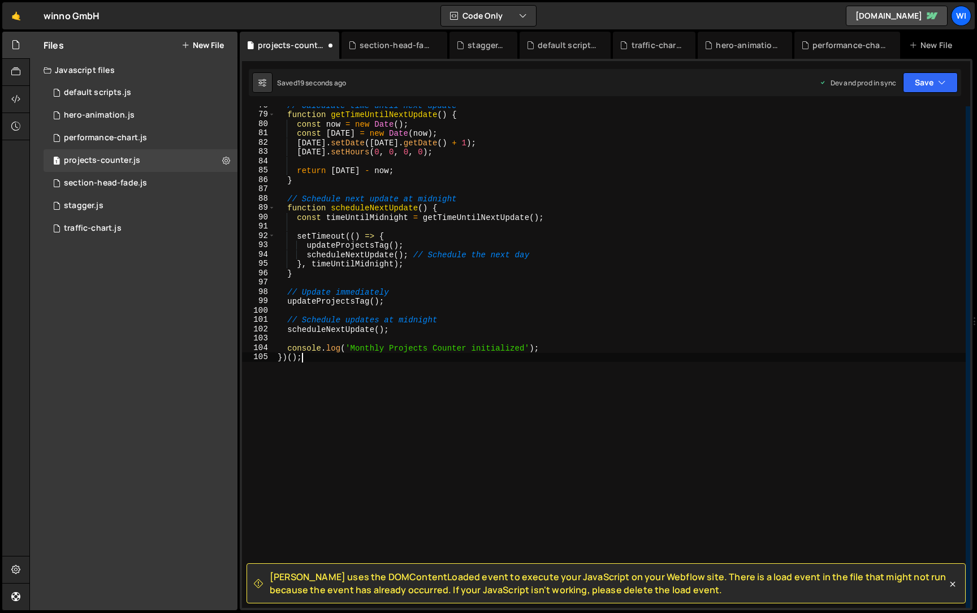
scroll to position [724, 0]
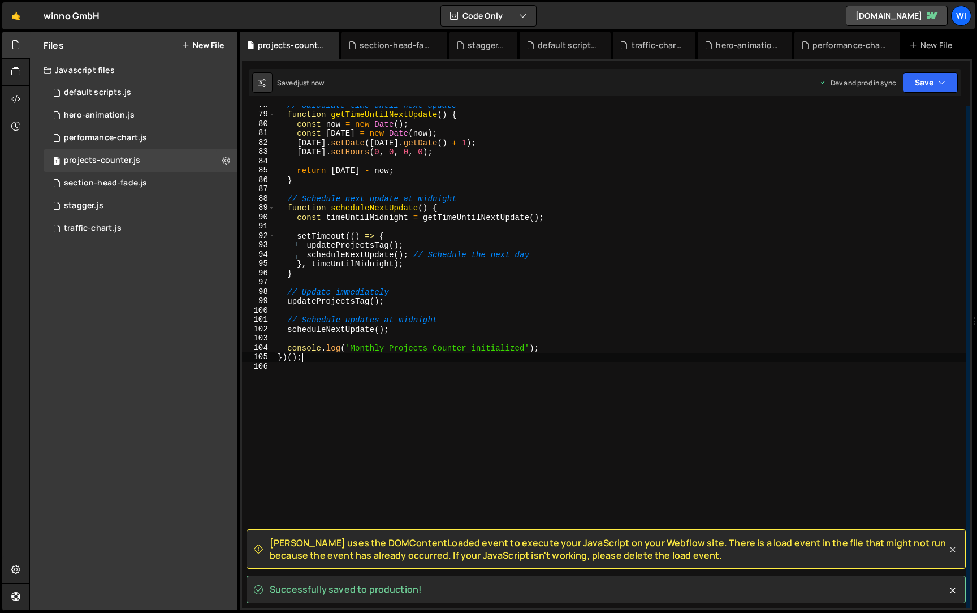
click at [957, 553] on icon at bounding box center [952, 549] width 11 height 11
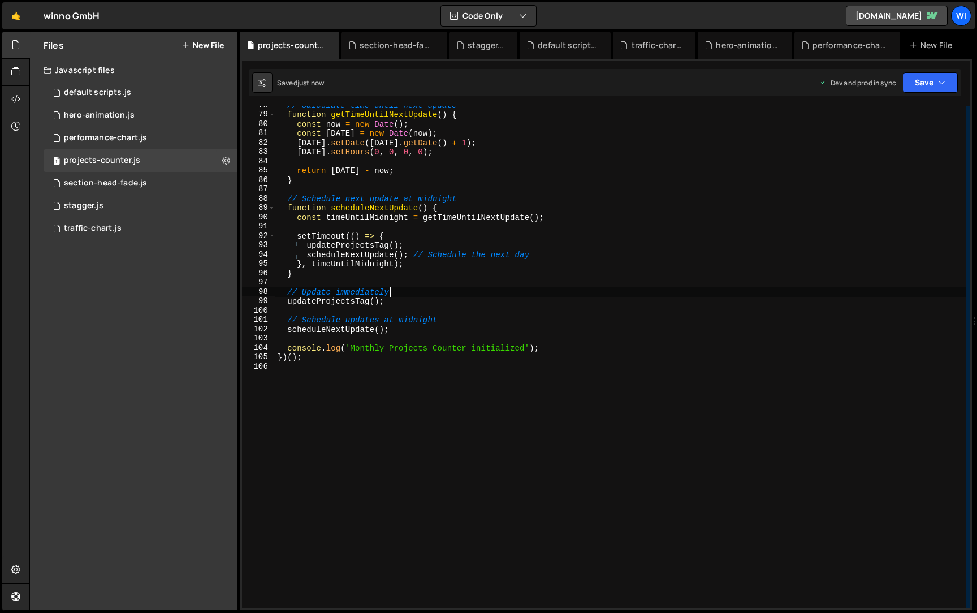
click at [725, 290] on div "// Calculate time until next update function getTimeUntilNextUpdate ( ) { const…" at bounding box center [620, 361] width 690 height 520
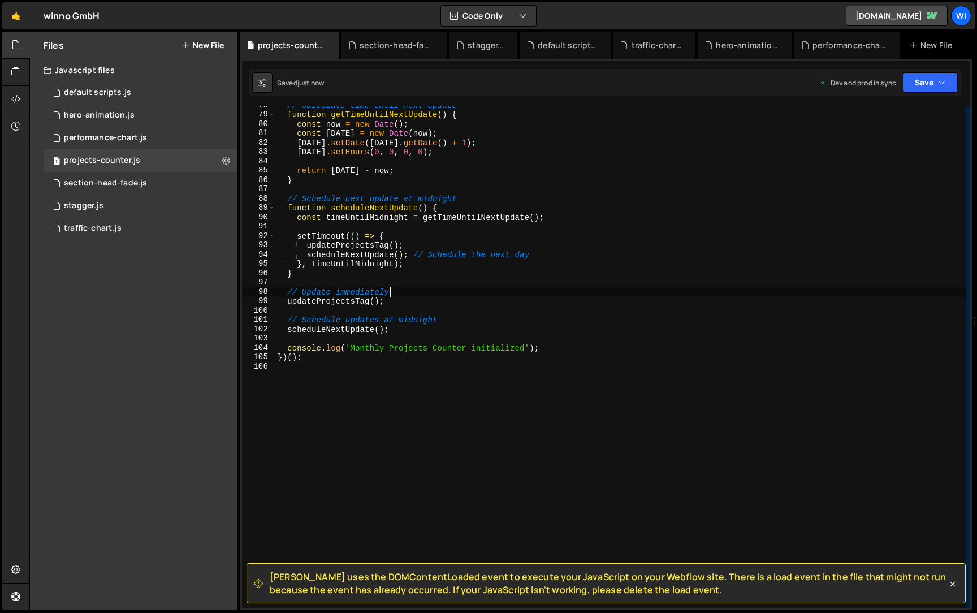
click at [595, 295] on div "// Calculate time until next update function getTimeUntilNextUpdate ( ) { const…" at bounding box center [620, 361] width 690 height 520
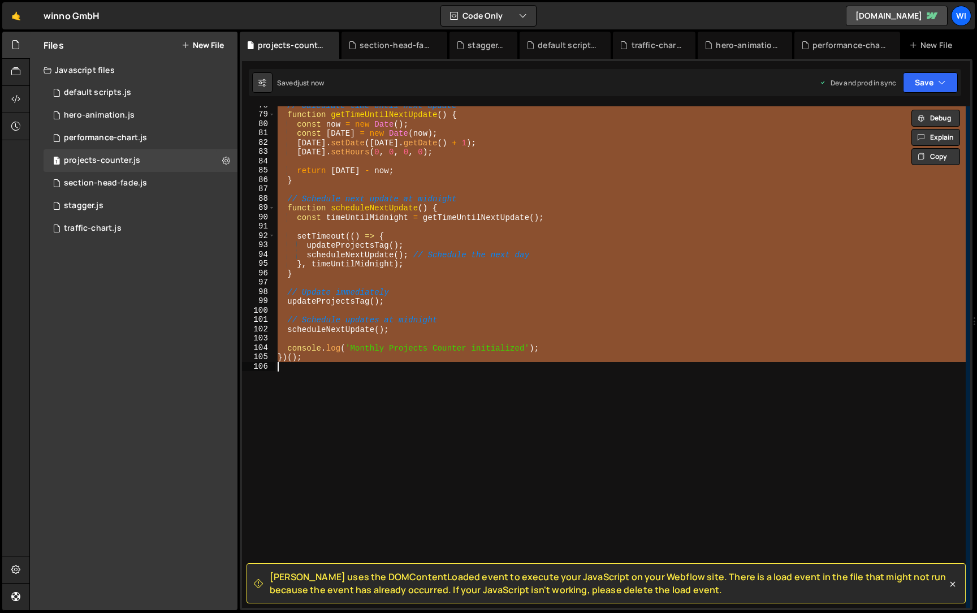
paste textarea
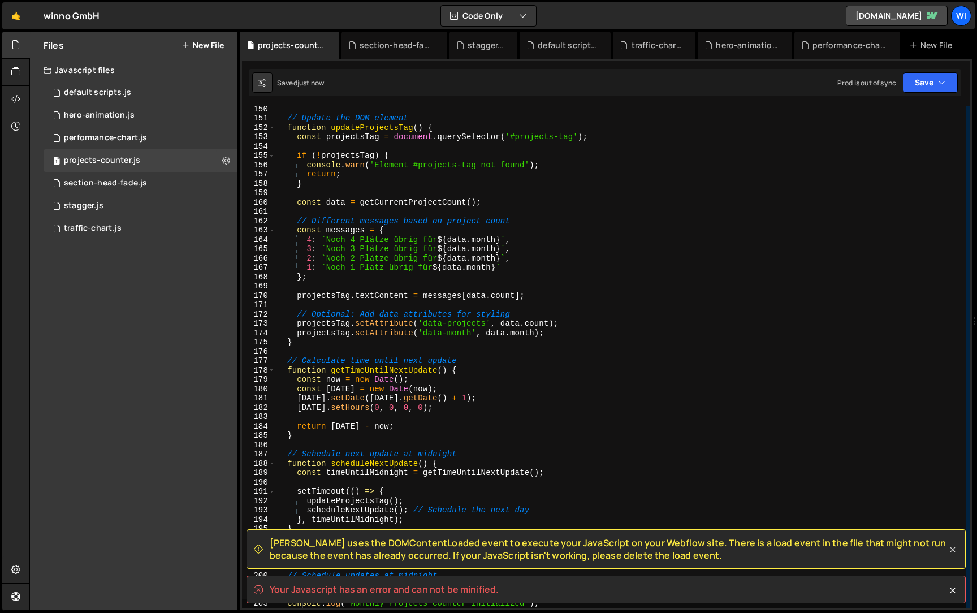
click at [954, 551] on icon at bounding box center [952, 549] width 5 height 5
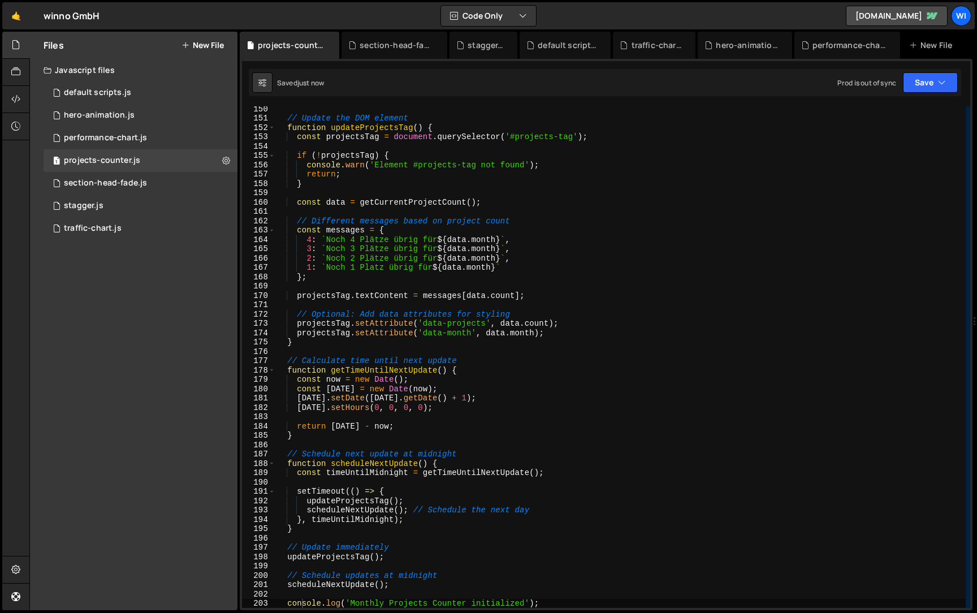
click at [525, 261] on div "// Update the DOM element function updateProjectsTag ( ) { const projectsTag = …" at bounding box center [620, 364] width 690 height 520
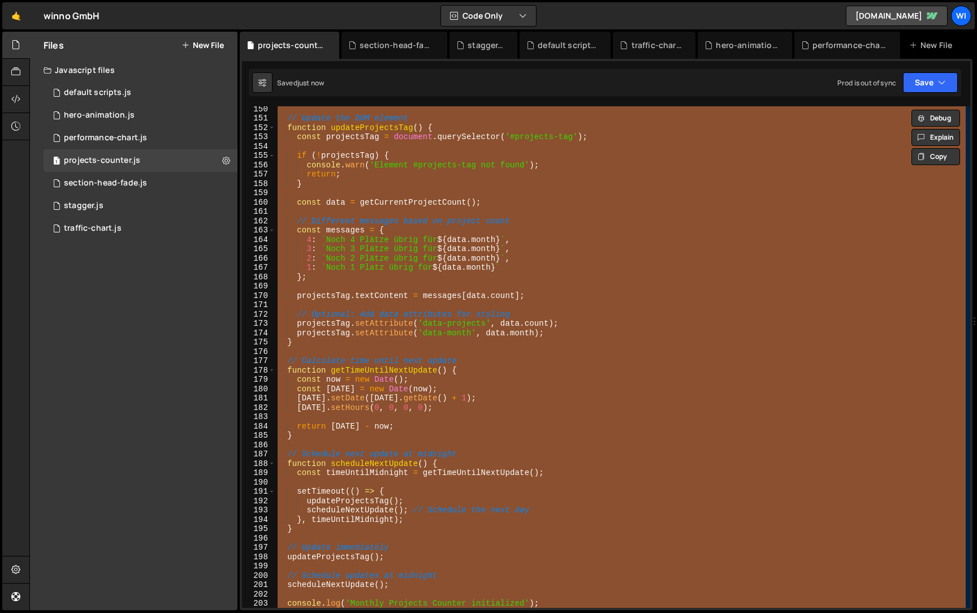
paste textarea "console.log('Monthly Projects Counter initialized');"
type textarea "console.log('Monthly Projects Counter initialized');"
